Goal: Transaction & Acquisition: Purchase product/service

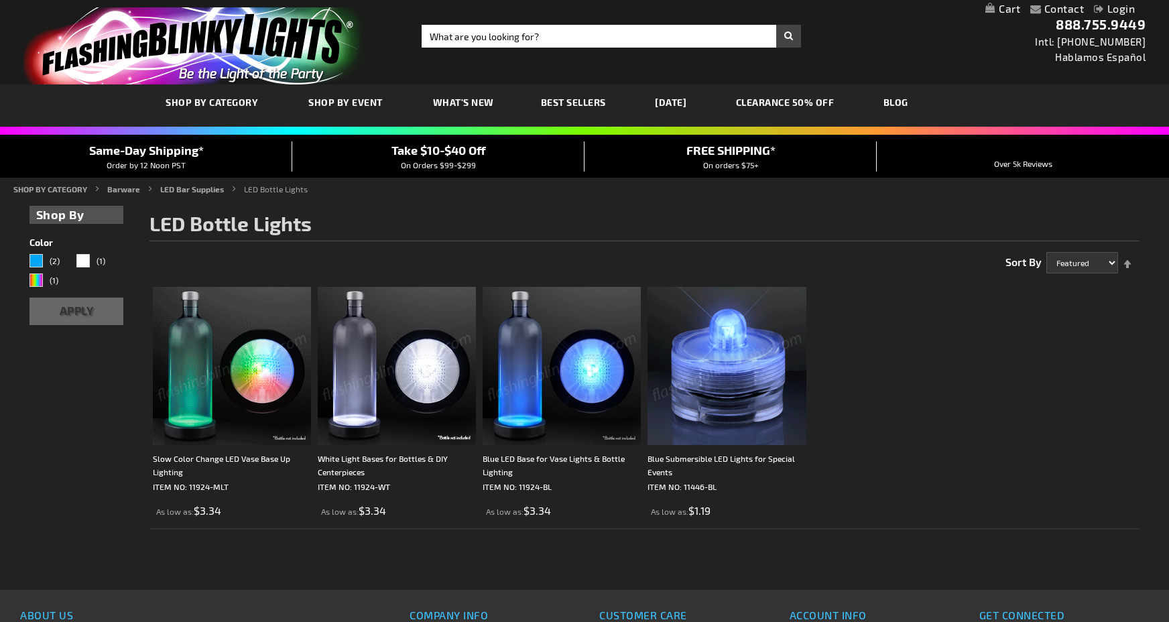
click at [249, 374] on div "Close dialog Get 10% Off Subscribe and save [DATE] Unlock Offer Submit" at bounding box center [584, 311] width 1169 height 622
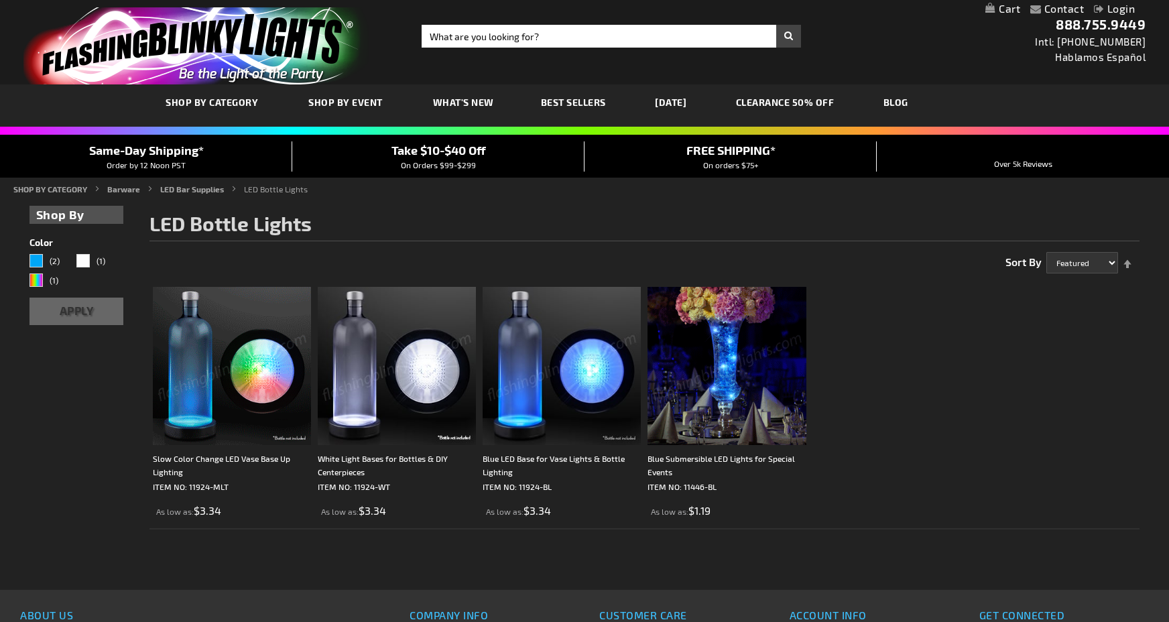
click at [194, 396] on img at bounding box center [232, 366] width 158 height 158
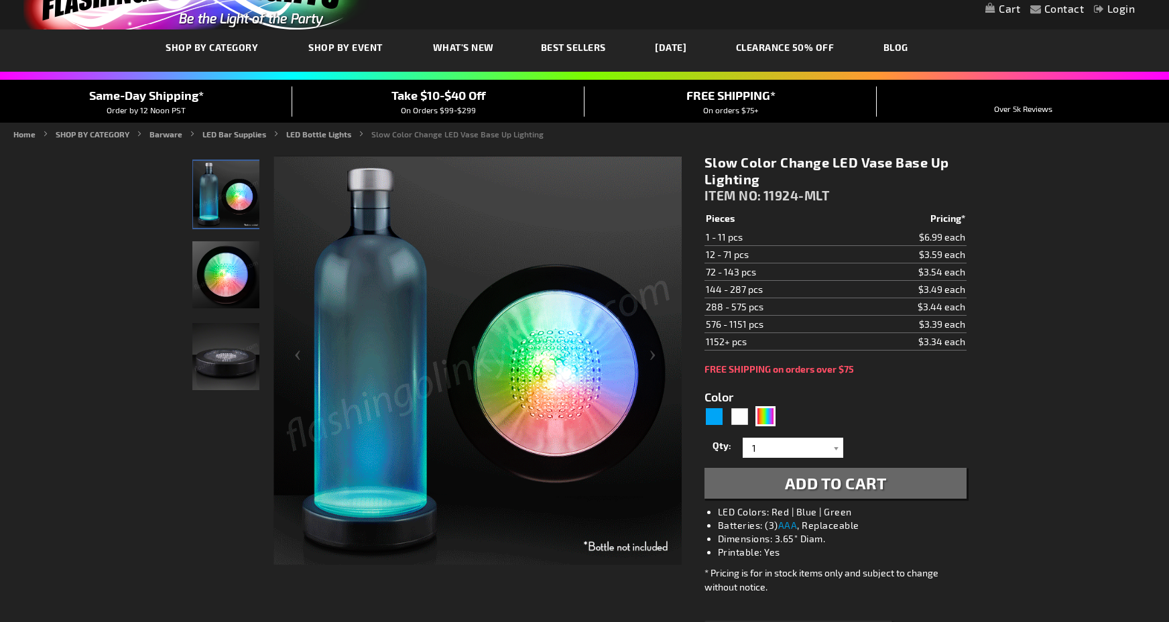
scroll to position [67, 0]
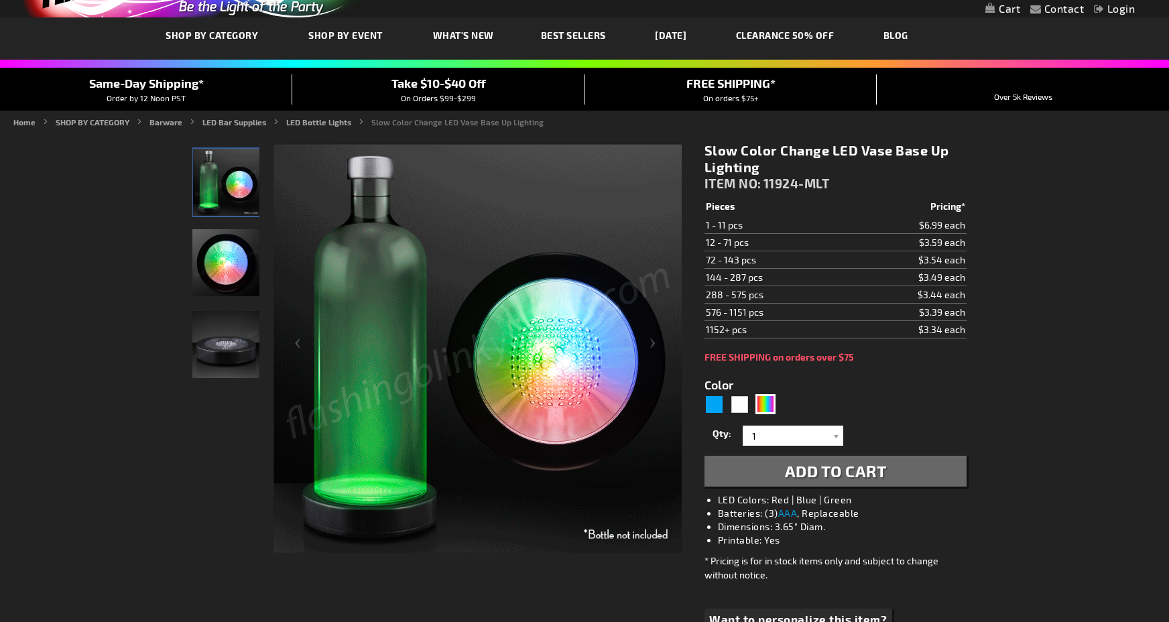
click at [577, 369] on img at bounding box center [478, 349] width 408 height 408
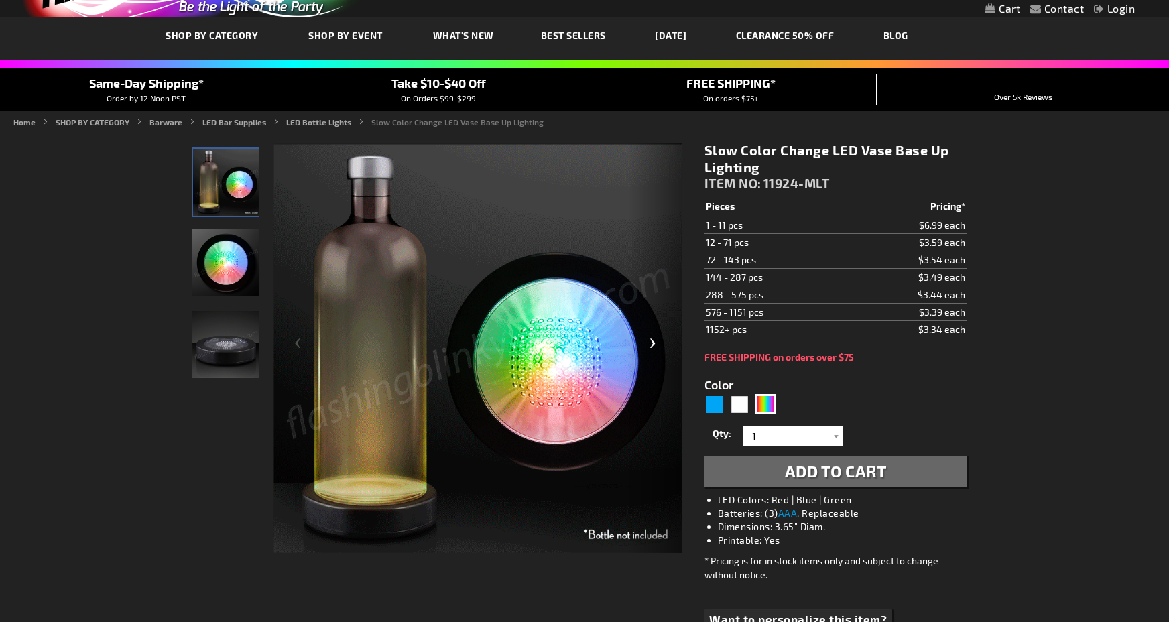
click at [647, 341] on div "Next" at bounding box center [656, 349] width 54 height 412
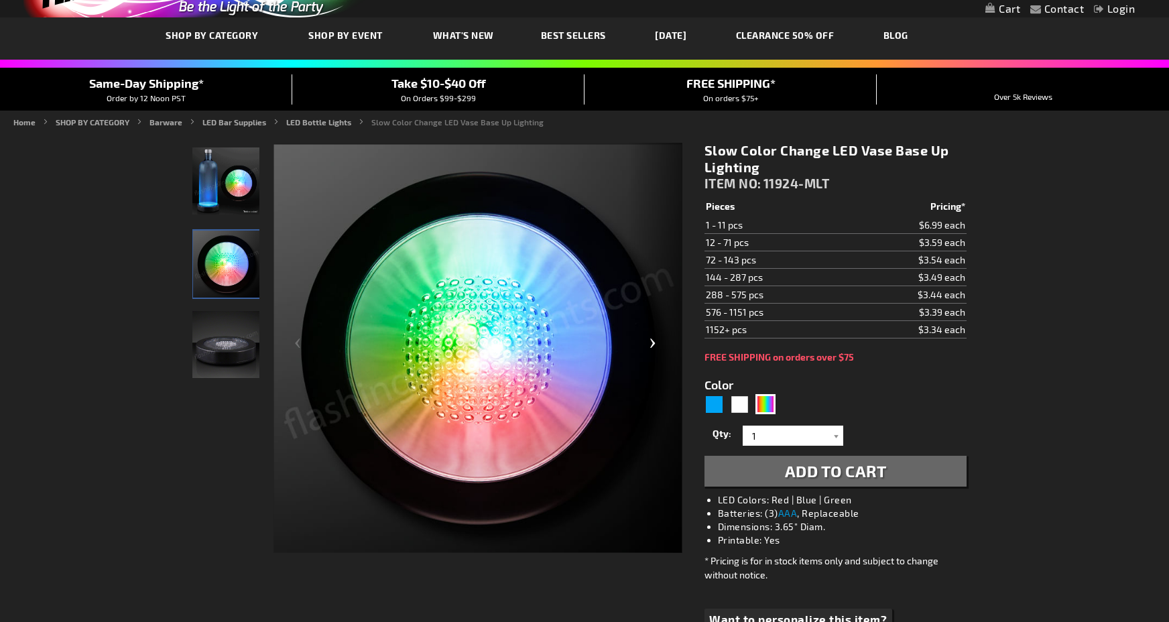
click at [647, 341] on div "Next" at bounding box center [656, 349] width 54 height 412
